Goal: Entertainment & Leisure: Consume media (video, audio)

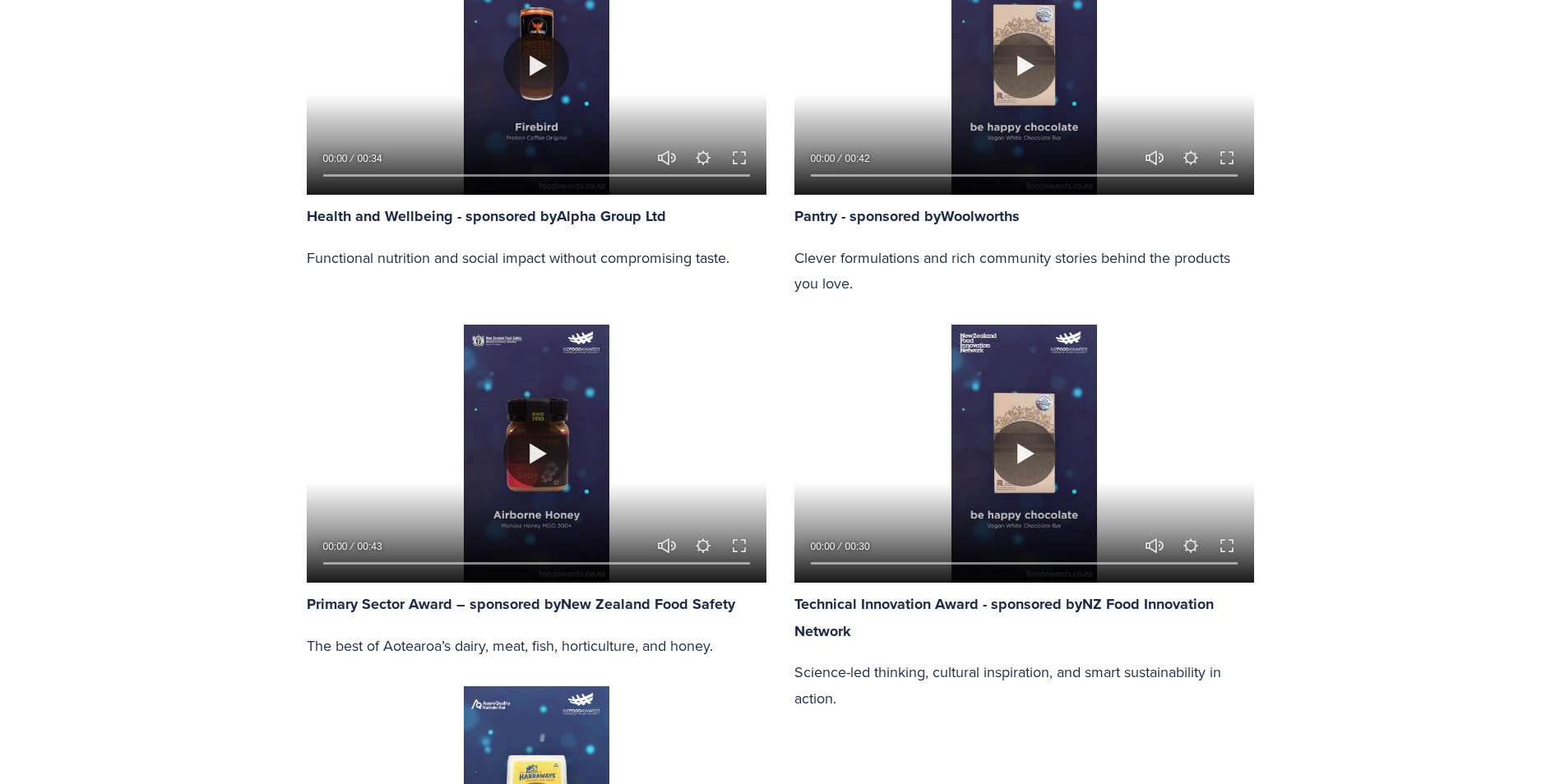
scroll to position [1890, 0]
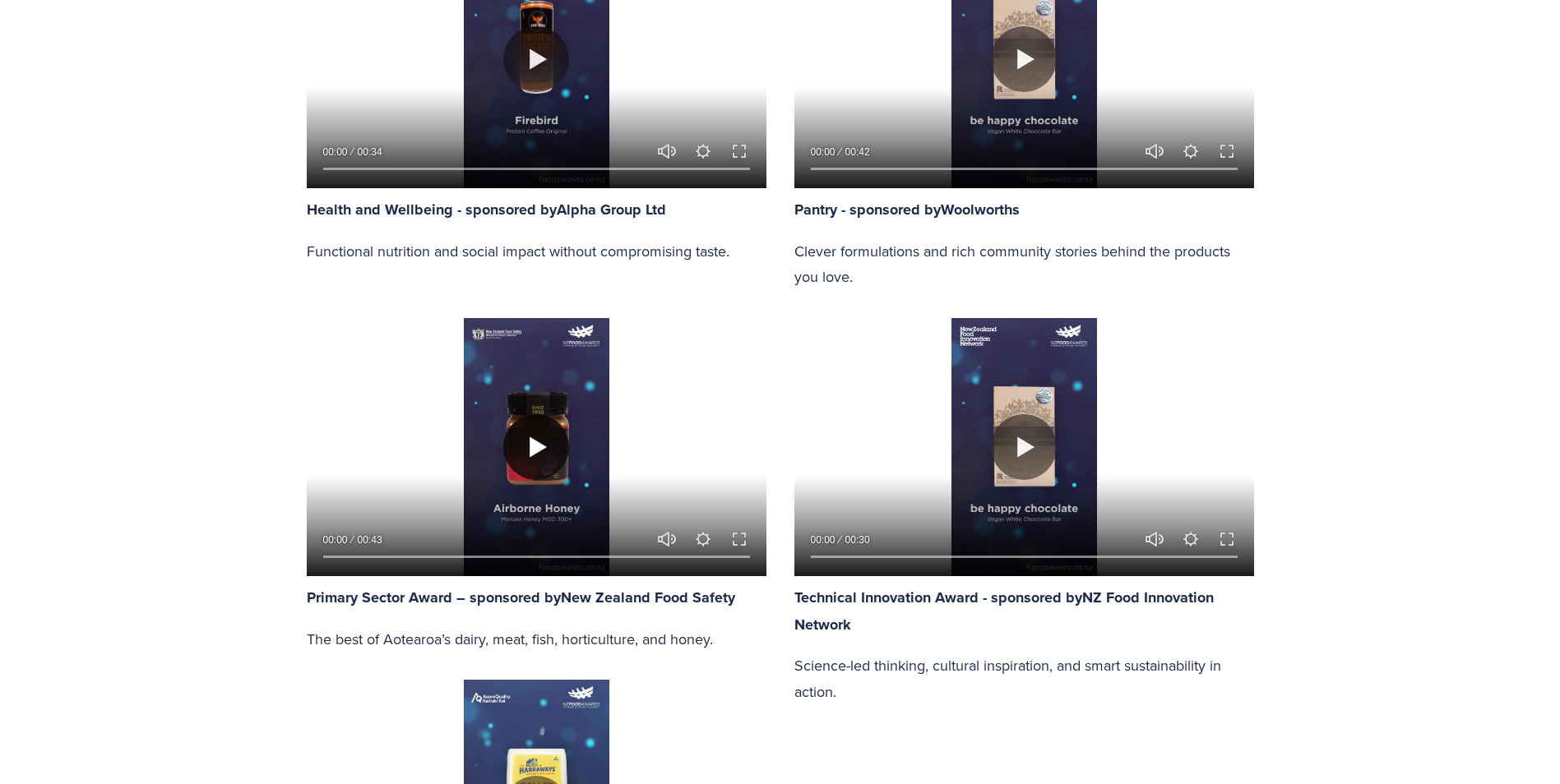
click at [526, 440] on button "Play" at bounding box center [536, 447] width 66 height 66
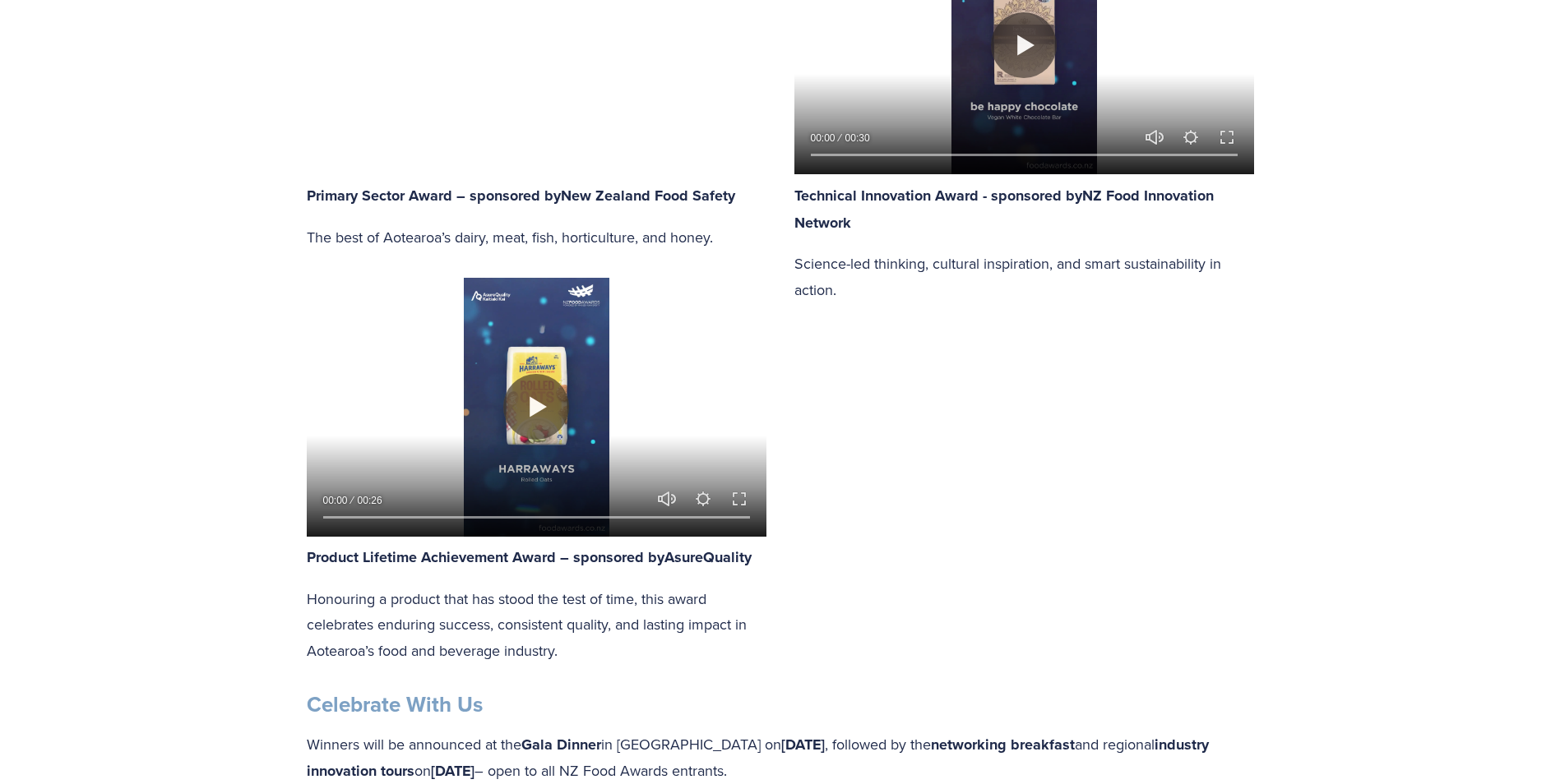
scroll to position [2301, 0]
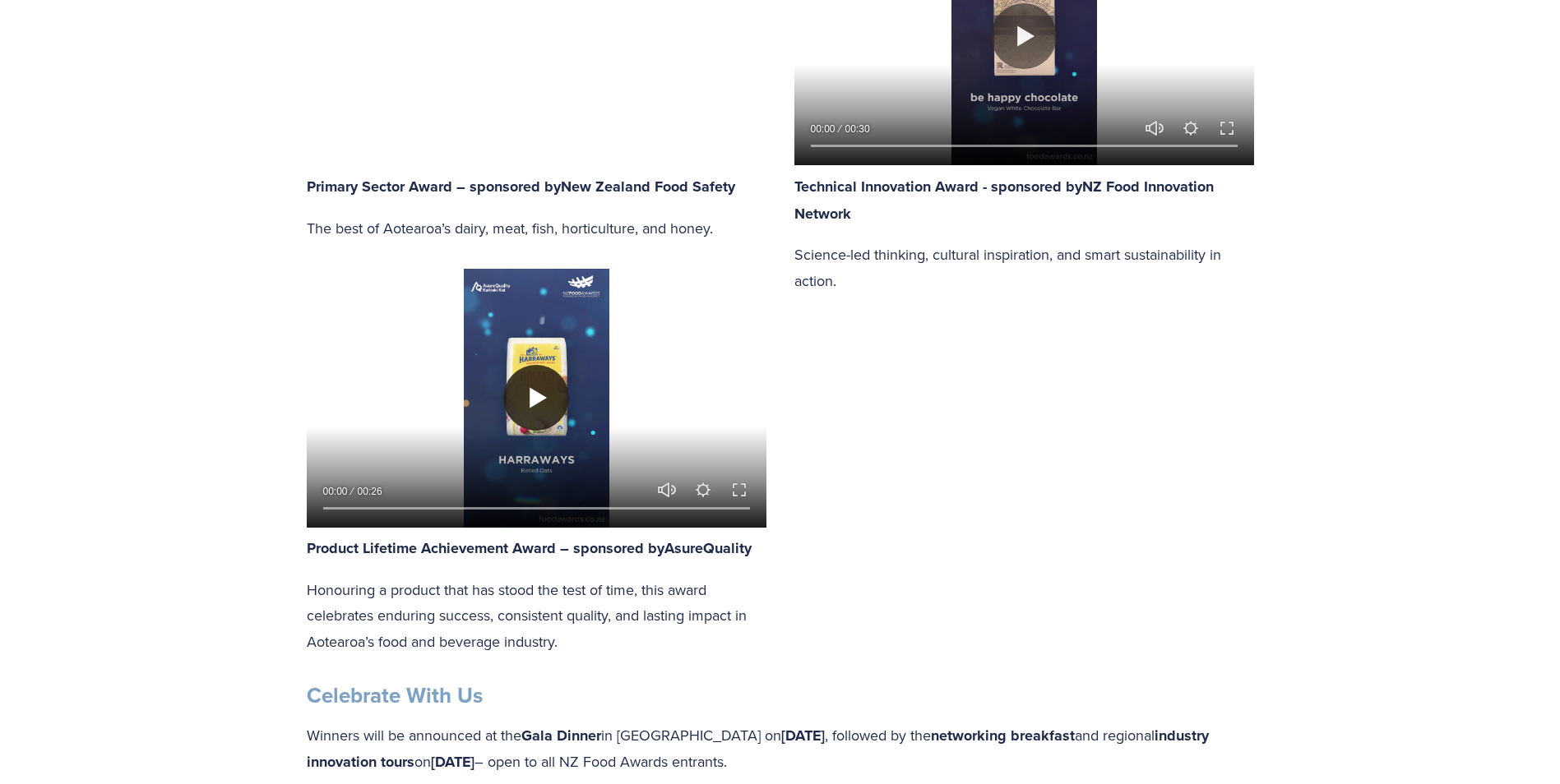
click at [523, 380] on button "Play" at bounding box center [536, 398] width 66 height 66
type input "91.15"
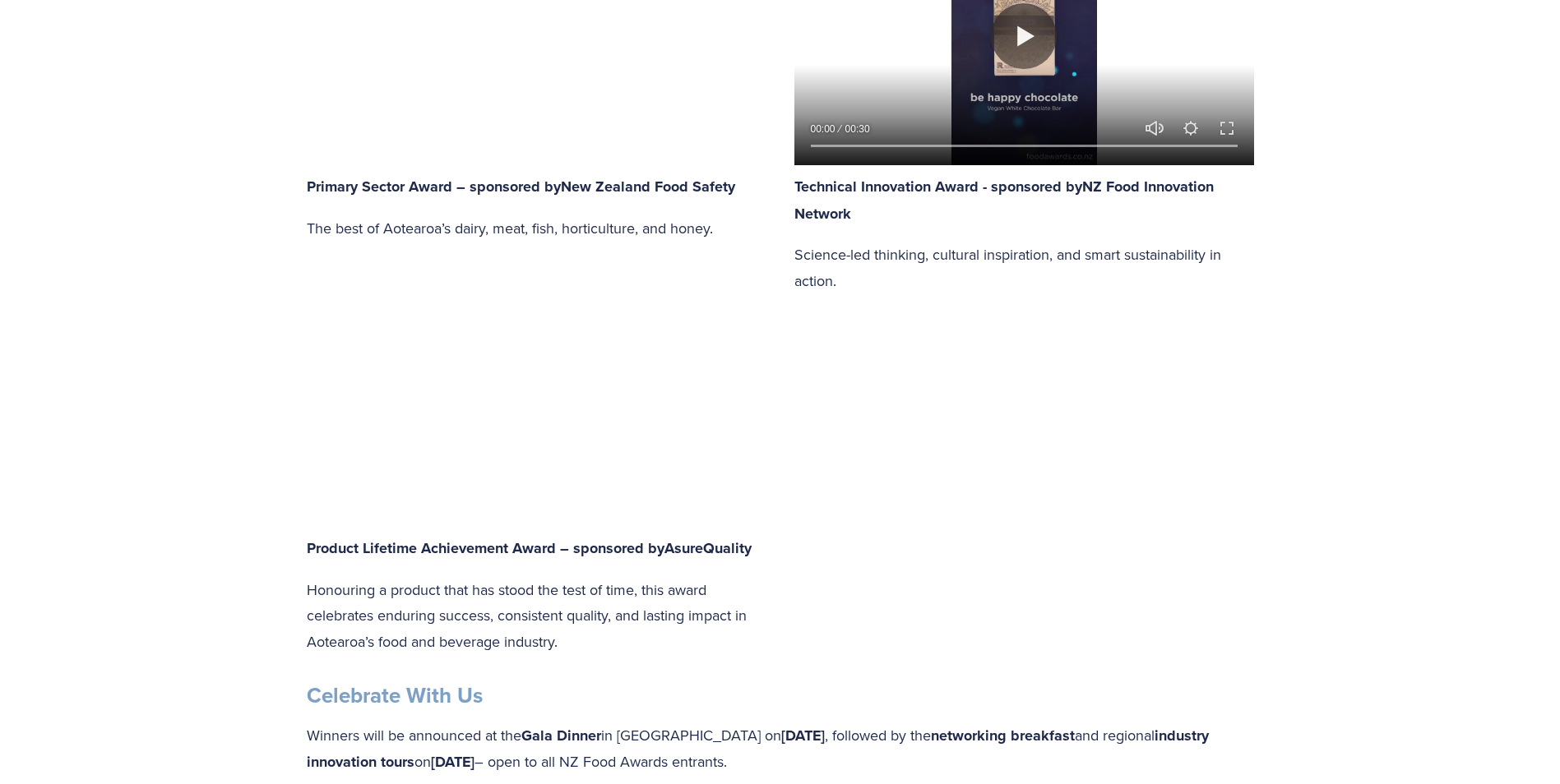
type input "0.56"
type input "91.75"
type input "1.59"
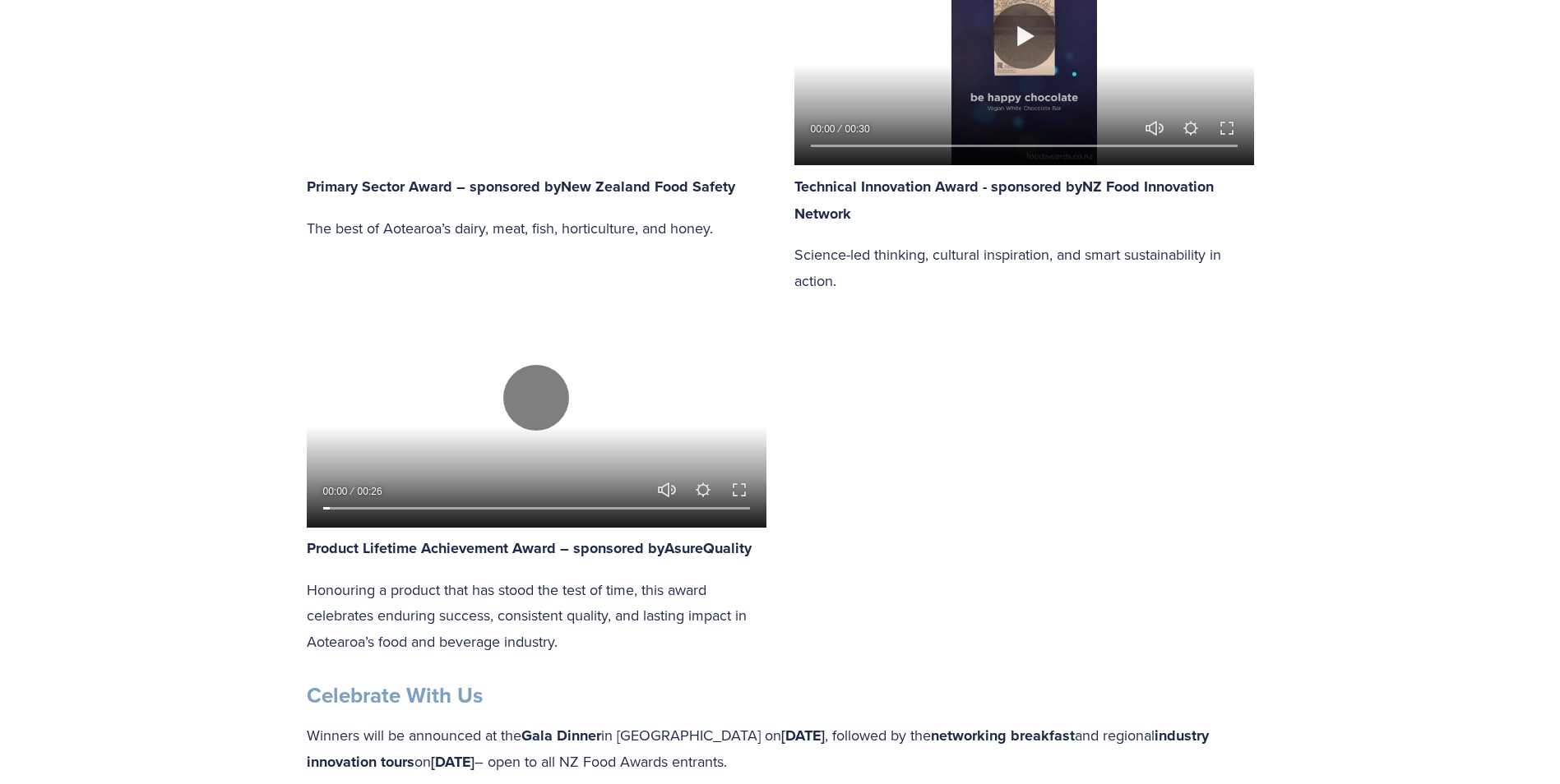
type input "92.36"
type input "2.54"
type input "92.99"
type input "3.59"
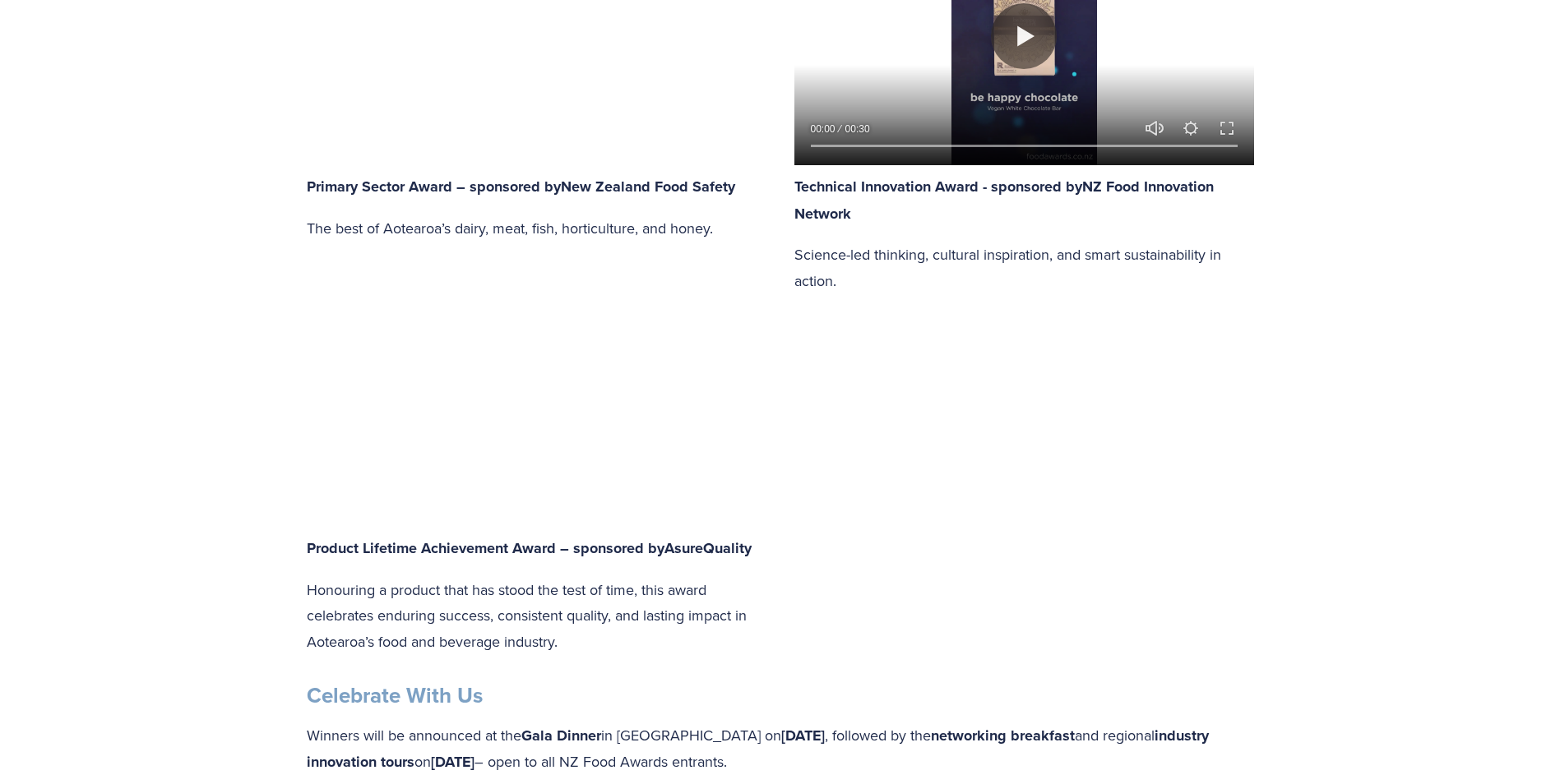
type input "93.6"
type input "4.6"
type input "94.21"
type input "5.56"
type input "94.83"
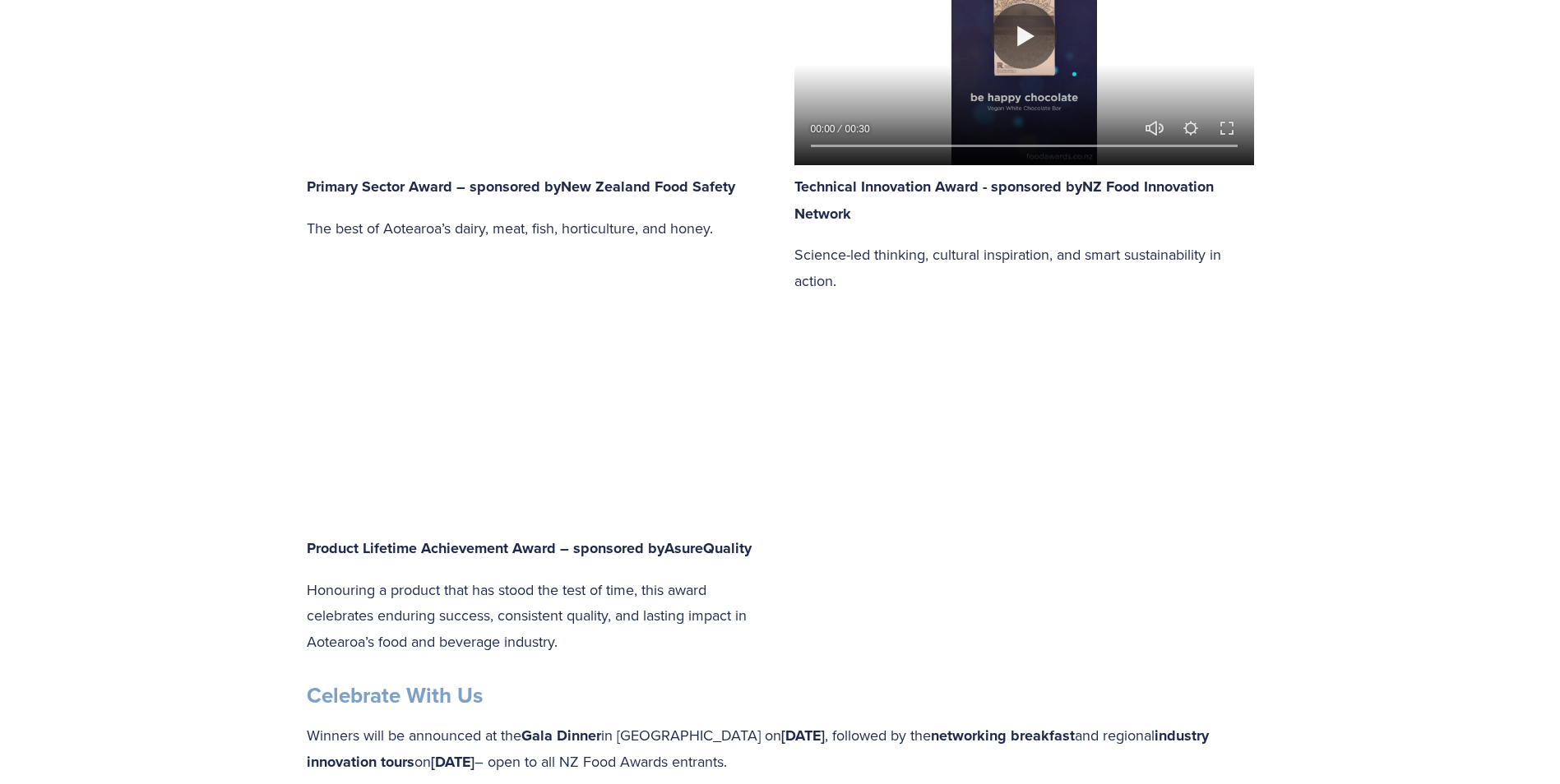
type input "6.57"
type input "95.47"
type input "7.58"
type input "96.09"
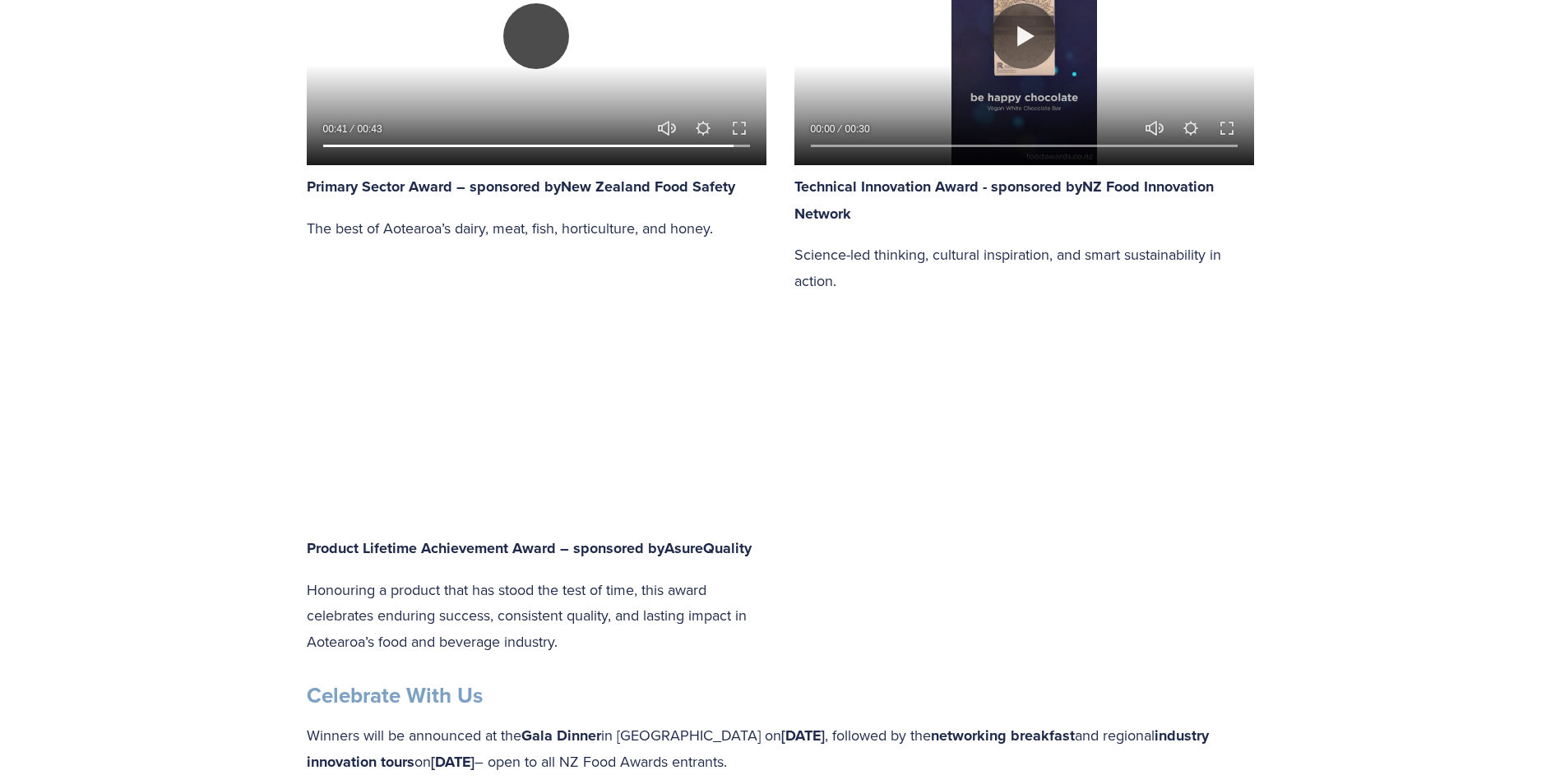
type input "8.6"
type input "96.69"
type input "9.6"
click at [530, 35] on button "Play" at bounding box center [536, 36] width 66 height 66
type input "97.52"
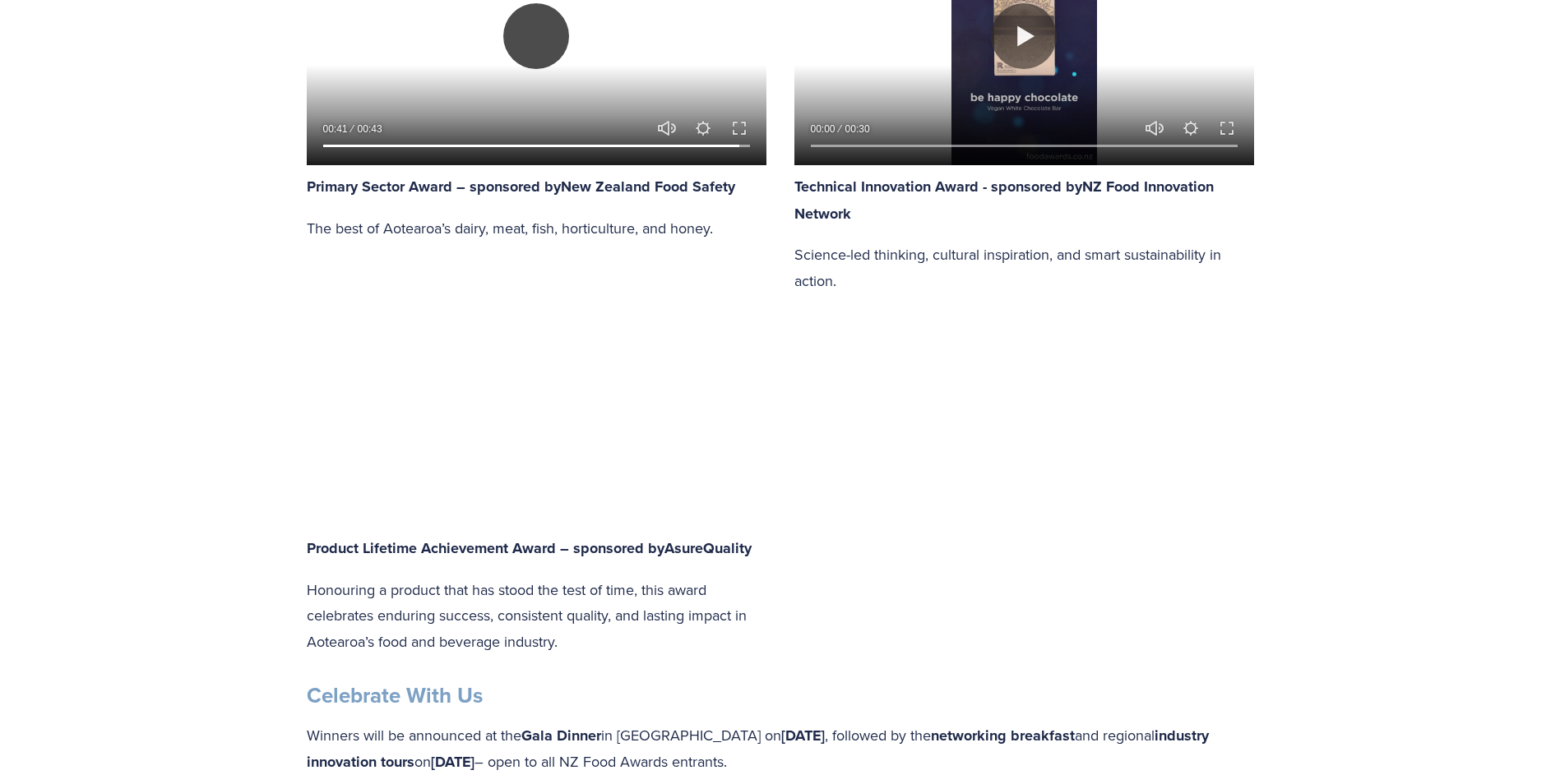
scroll to position [2219, 0]
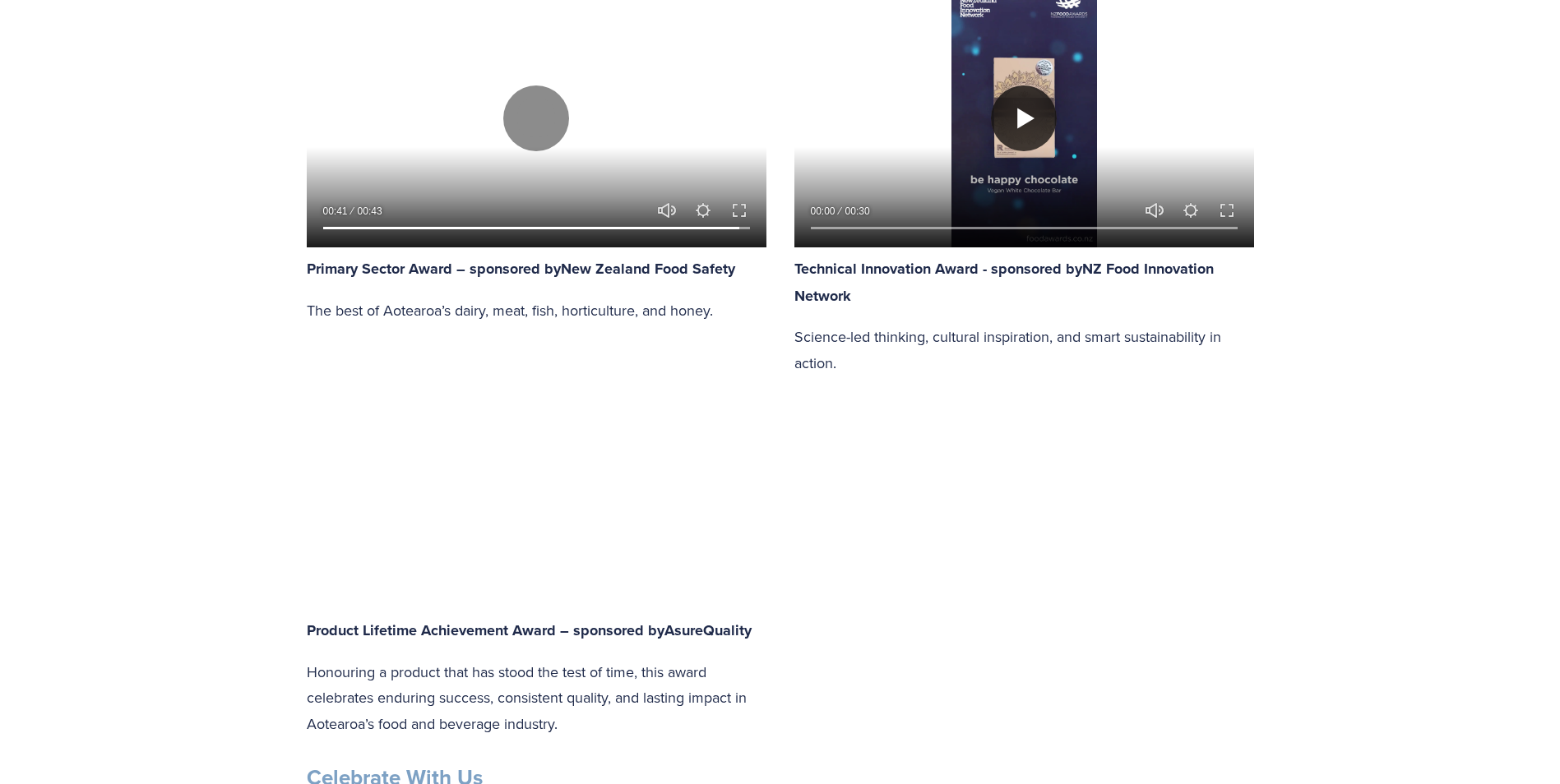
click at [1028, 119] on button "Play" at bounding box center [1024, 118] width 66 height 66
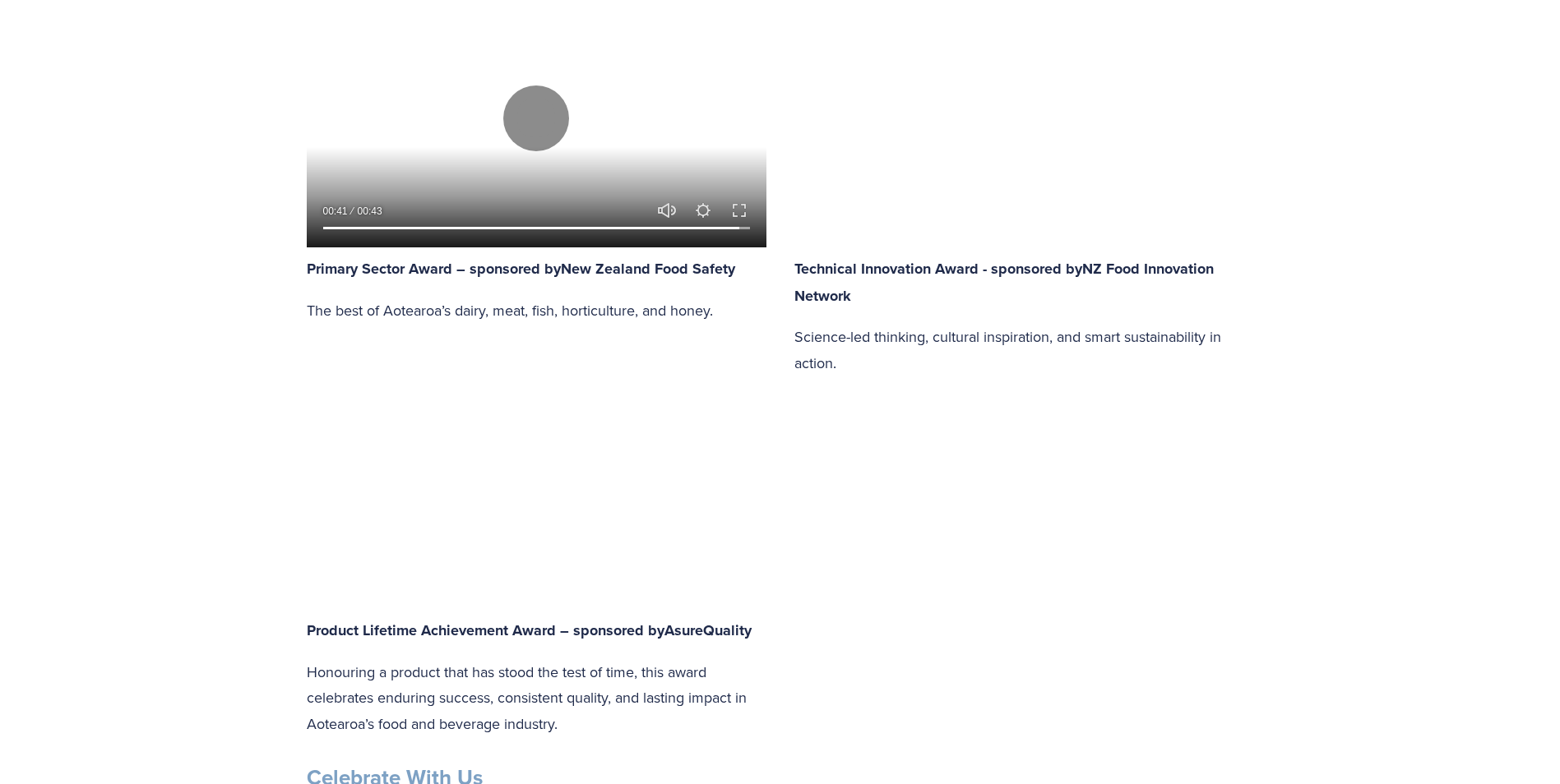
type input "87.2"
type input "0.52"
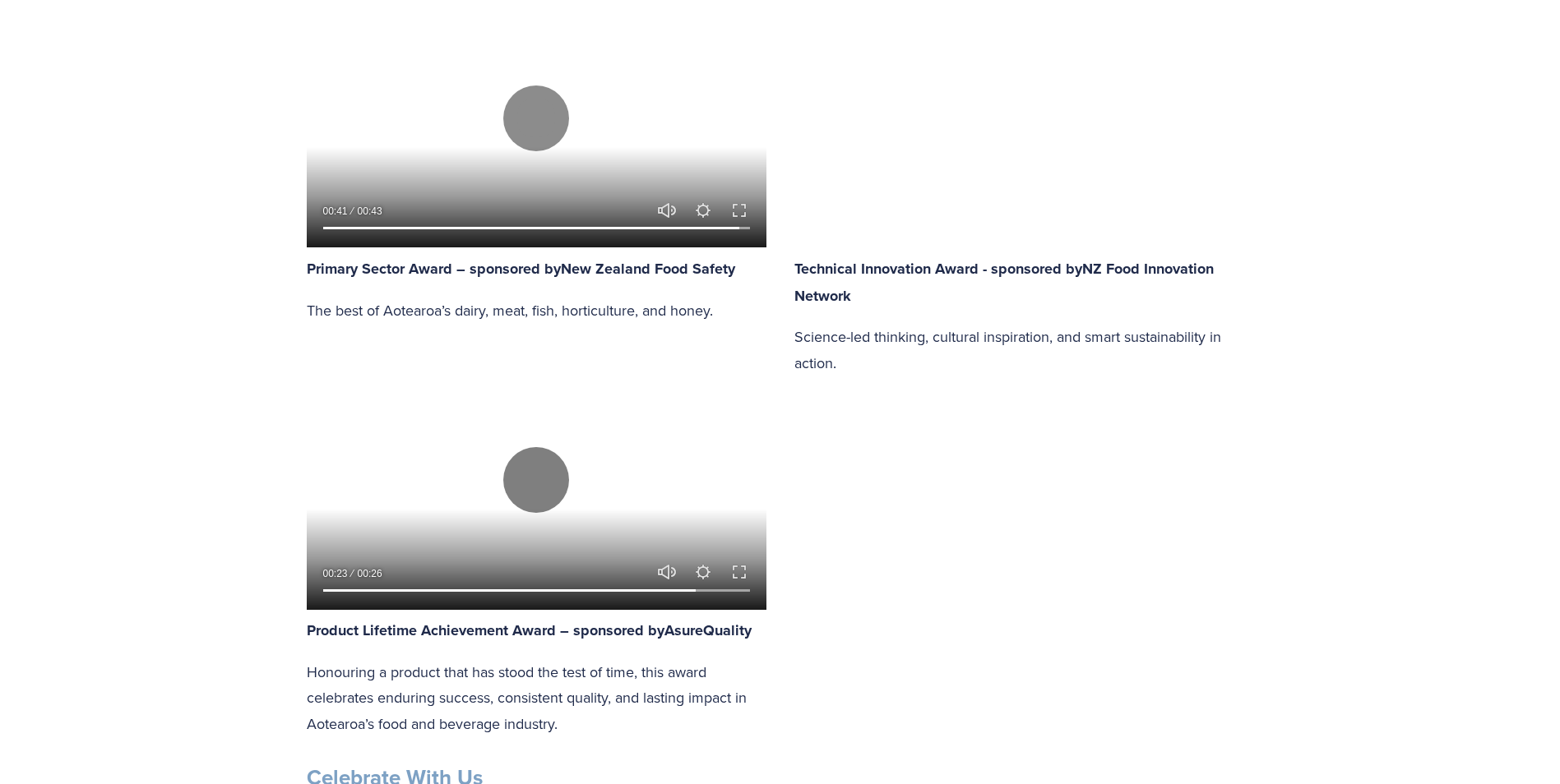
type input "88.19"
type input "1.41"
type input "89.21"
type input "2.29"
click at [544, 489] on button "Play" at bounding box center [536, 480] width 66 height 66
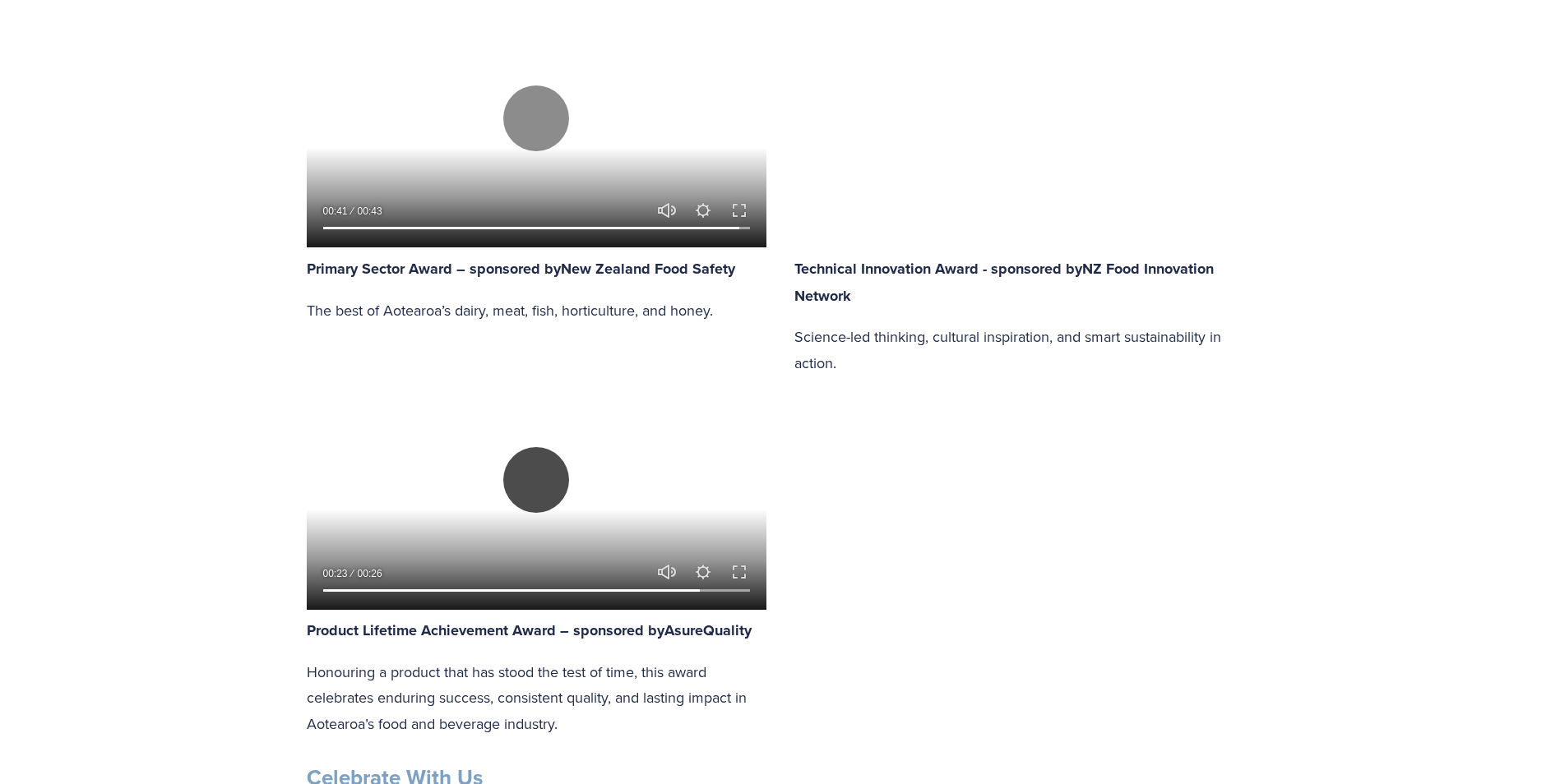
type input "89.52"
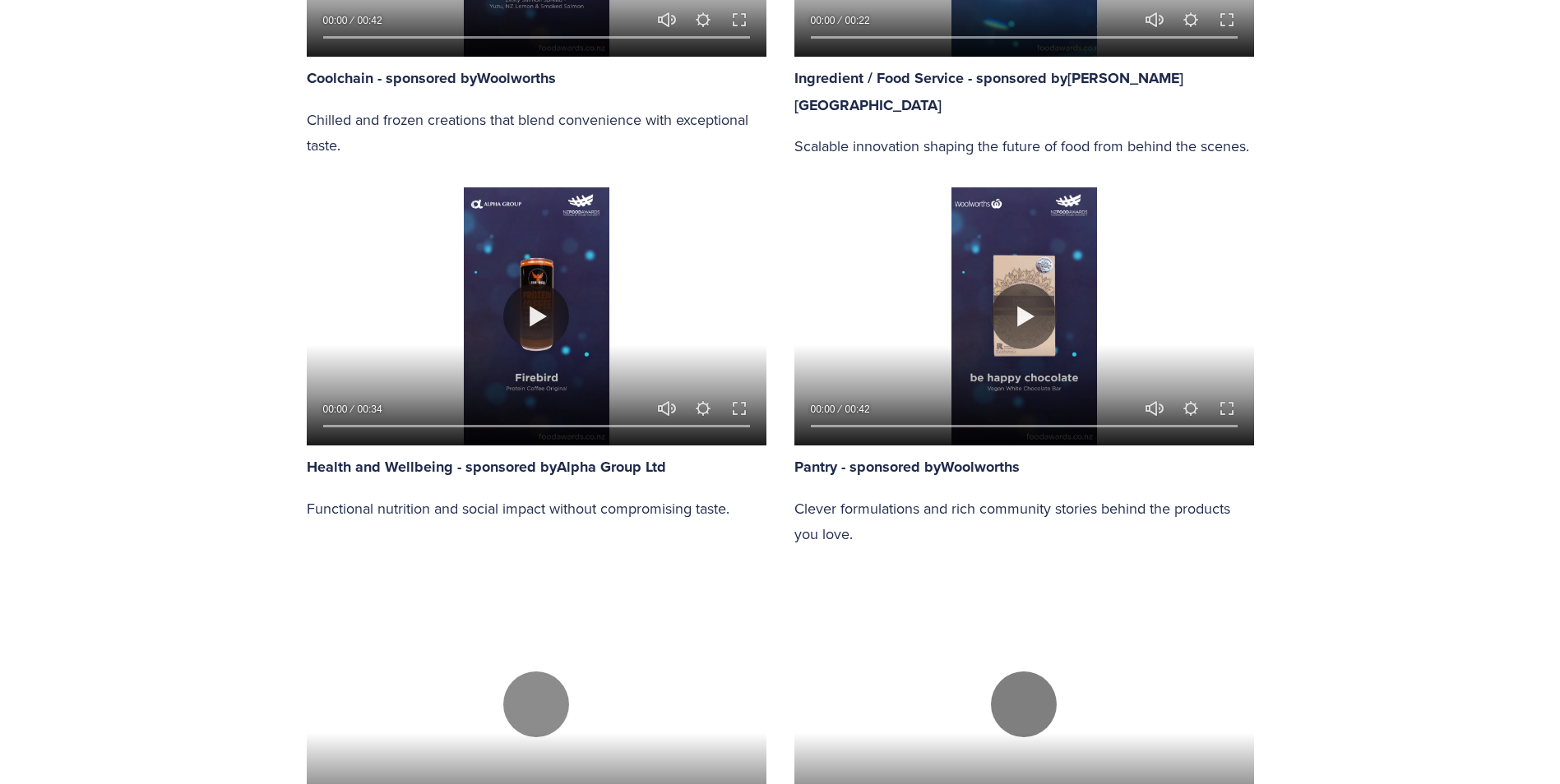
scroll to position [1726, 0]
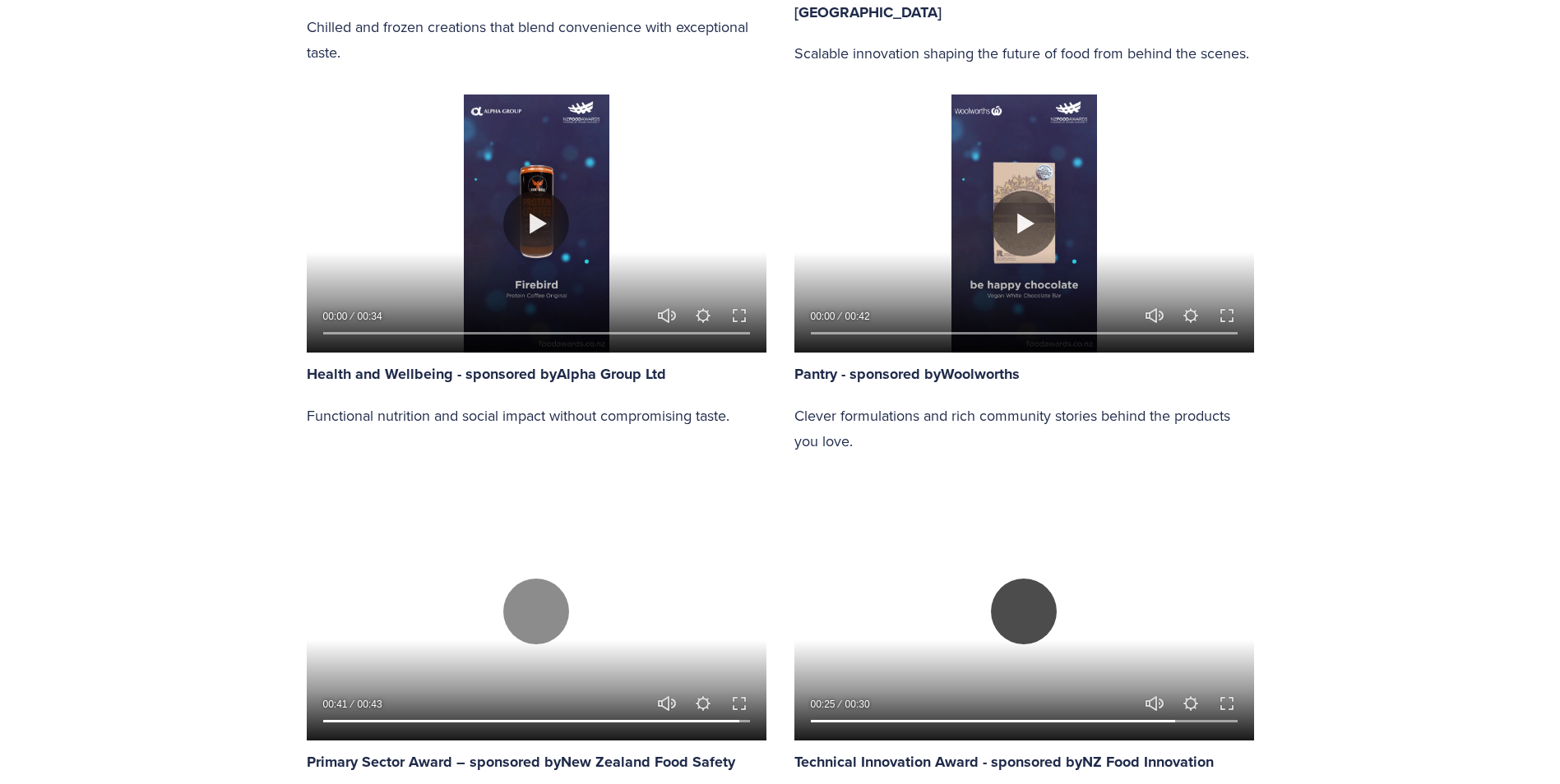
click at [1016, 603] on button "Play" at bounding box center [1024, 611] width 66 height 66
type input "86.9"
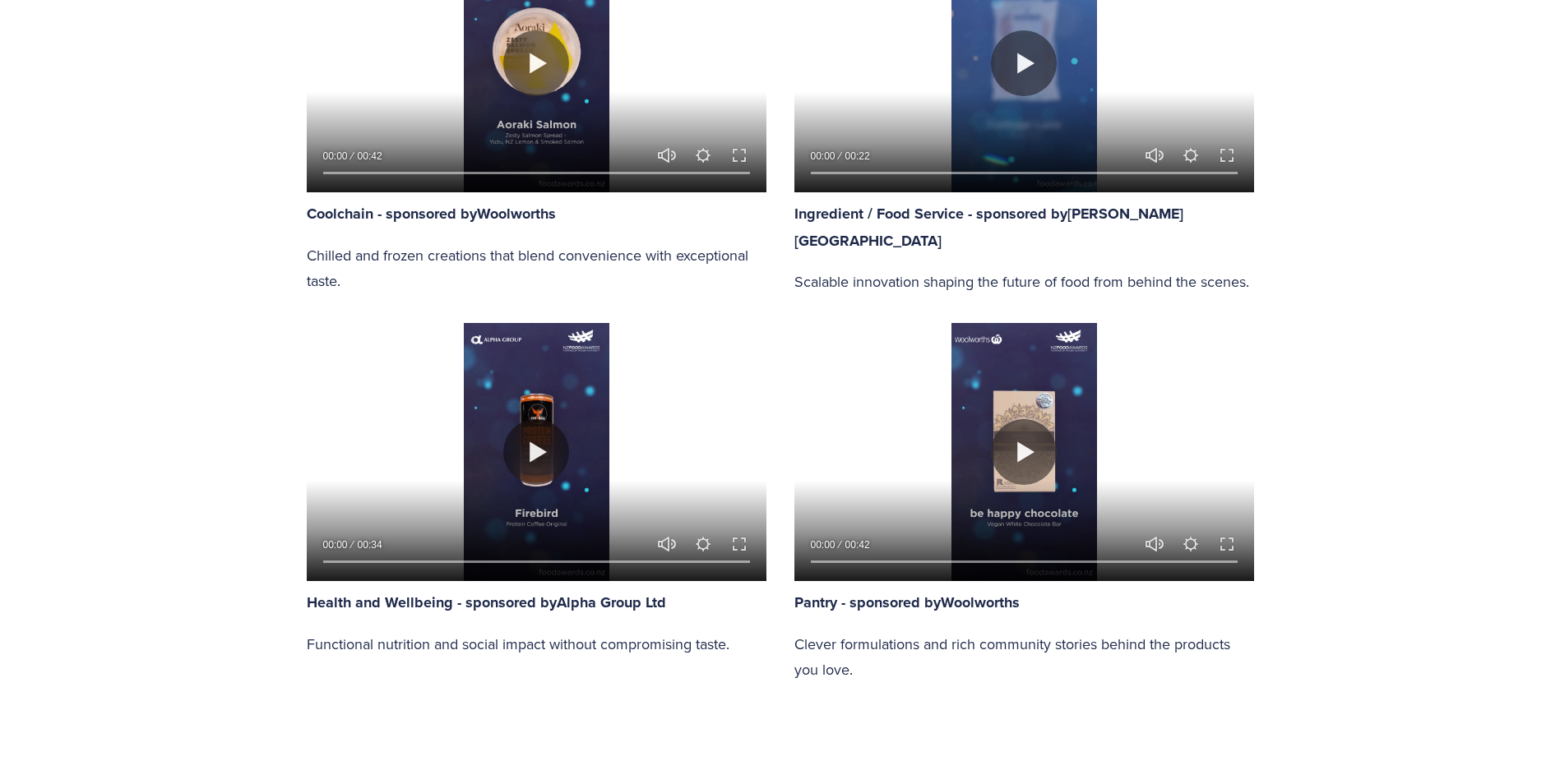
scroll to position [1397, 0]
